Goal: Understand site structure: Understand site structure

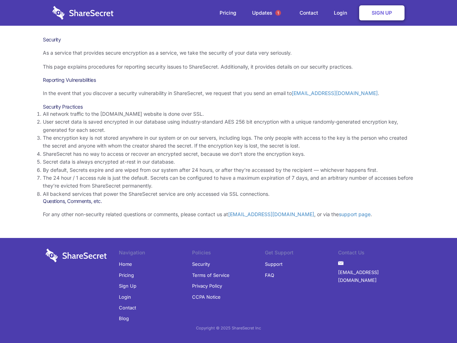
click at [228, 171] on li "By default, Secrets expire and are wiped from our system after 24 hours, or aft…" at bounding box center [228, 170] width 371 height 8
click at [278, 13] on span "1" at bounding box center [278, 13] width 6 height 6
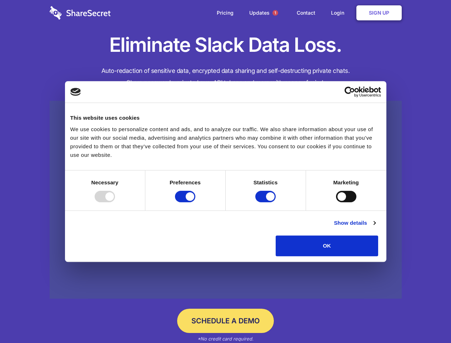
click at [115, 202] on div at bounding box center [105, 196] width 20 height 11
click at [195, 202] on input "Preferences" at bounding box center [185, 196] width 20 height 11
checkbox input "false"
click at [266, 202] on input "Statistics" at bounding box center [265, 196] width 20 height 11
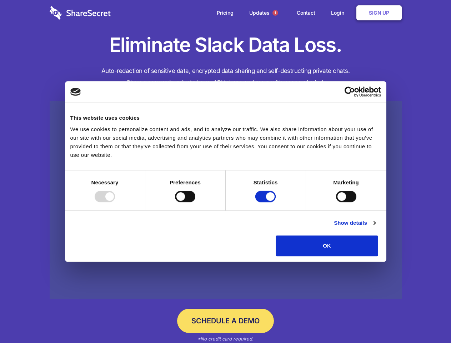
checkbox input "false"
click at [336, 202] on input "Marketing" at bounding box center [346, 196] width 20 height 11
checkbox input "true"
click at [375, 227] on link "Show details" at bounding box center [354, 222] width 41 height 9
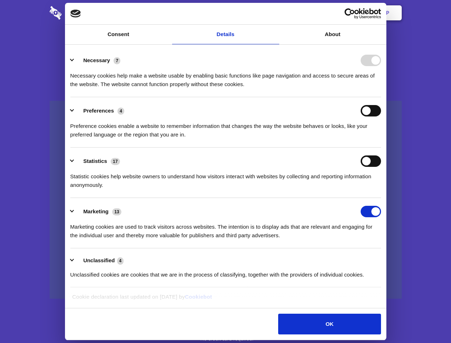
click at [384, 258] on ul "Necessary 7 Necessary cookies help make a website usable by enabling basic func…" at bounding box center [225, 167] width 317 height 241
